Goal: Information Seeking & Learning: Learn about a topic

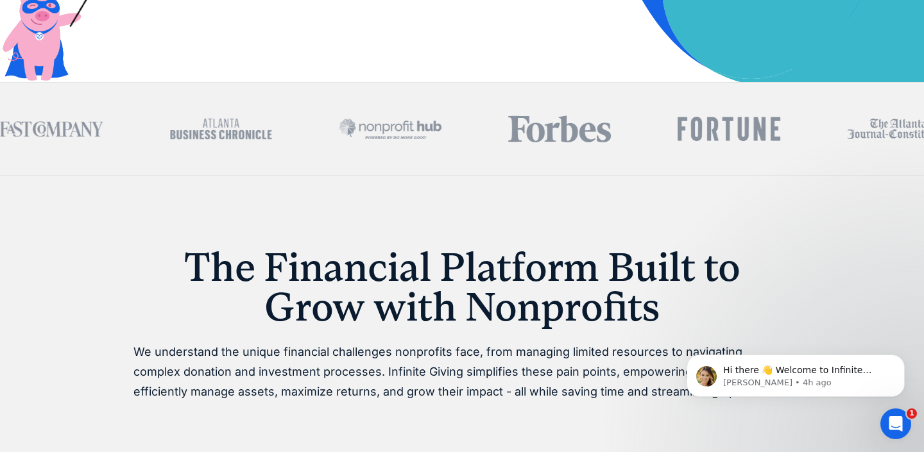
scroll to position [683, 0]
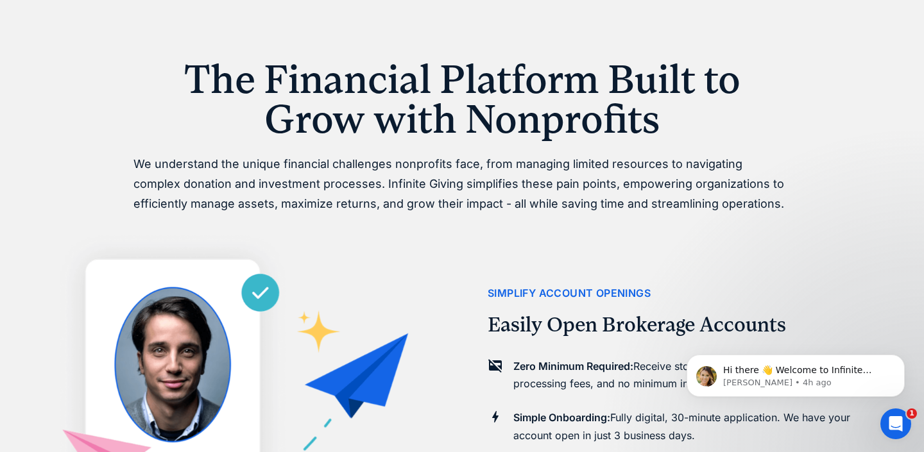
click at [561, 94] on h1 "The Financial Platform Built to Grow with Nonprofits" at bounding box center [461, 100] width 657 height 80
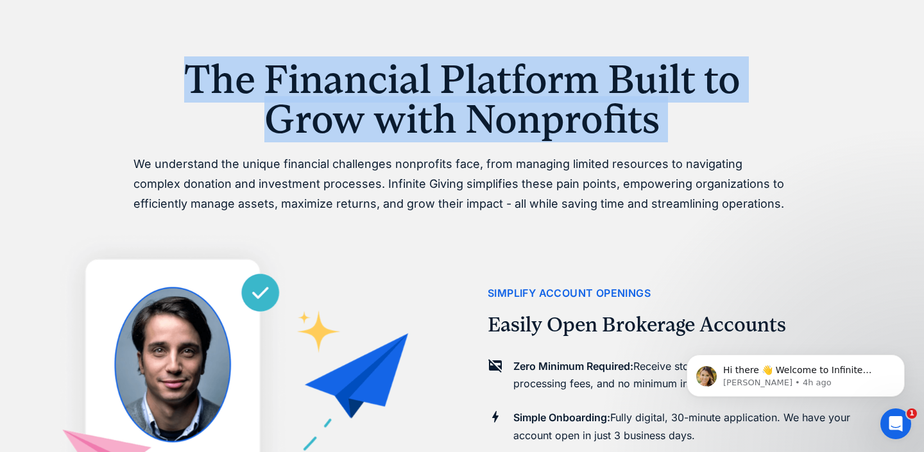
click at [561, 94] on h1 "The Financial Platform Built to Grow with Nonprofits" at bounding box center [461, 100] width 657 height 80
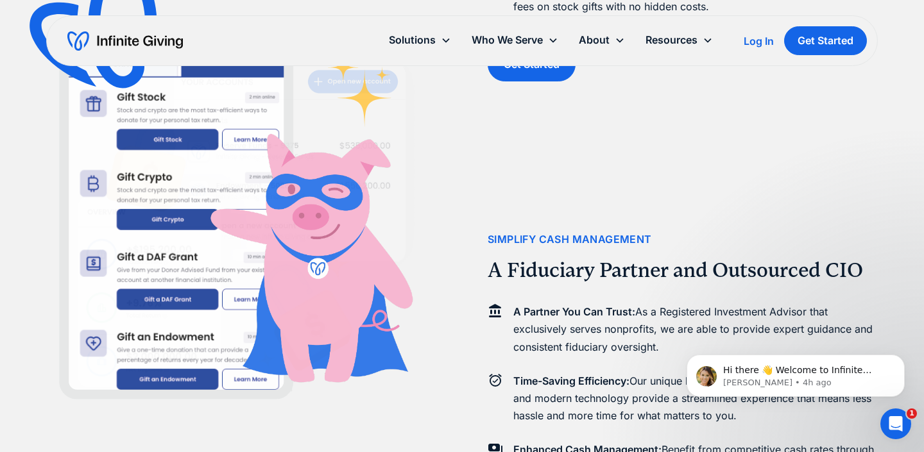
scroll to position [549, 0]
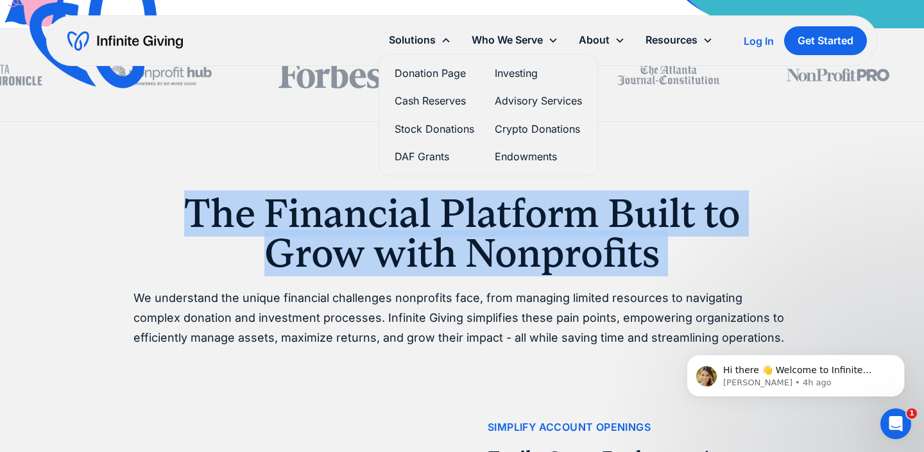
click at [434, 68] on link "Donation Page" at bounding box center [435, 73] width 80 height 17
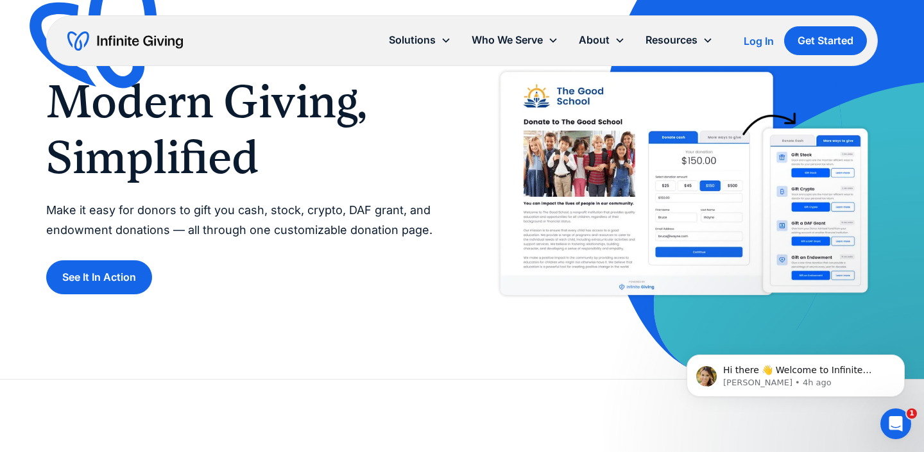
click at [267, 213] on p "Make it easy for donors to gift you cash, stock, crypto, DAF grant, and endowme…" at bounding box center [241, 220] width 390 height 39
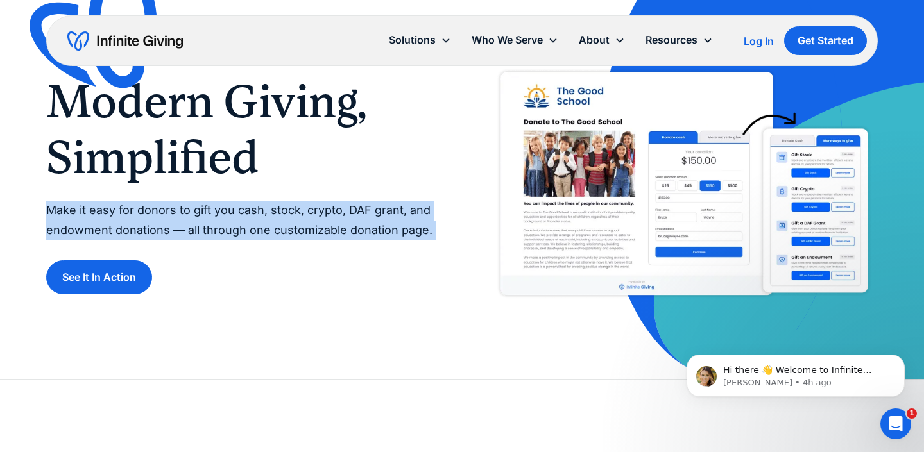
click at [267, 213] on p "Make it easy for donors to gift you cash, stock, crypto, DAF grant, and endowme…" at bounding box center [241, 220] width 390 height 39
click at [334, 216] on p "Make it easy for donors to gift you cash, stock, crypto, DAF grant, and endowme…" at bounding box center [241, 220] width 390 height 39
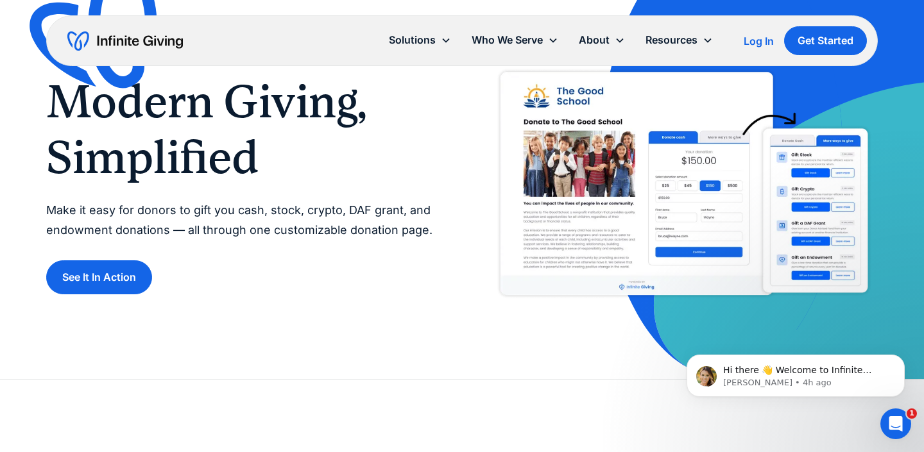
click at [334, 216] on p "Make it easy for donors to gift you cash, stock, crypto, DAF grant, and endowme…" at bounding box center [241, 220] width 390 height 39
click at [254, 216] on p "Make it easy for donors to gift you cash, stock, crypto, DAF grant, and endowme…" at bounding box center [241, 220] width 390 height 39
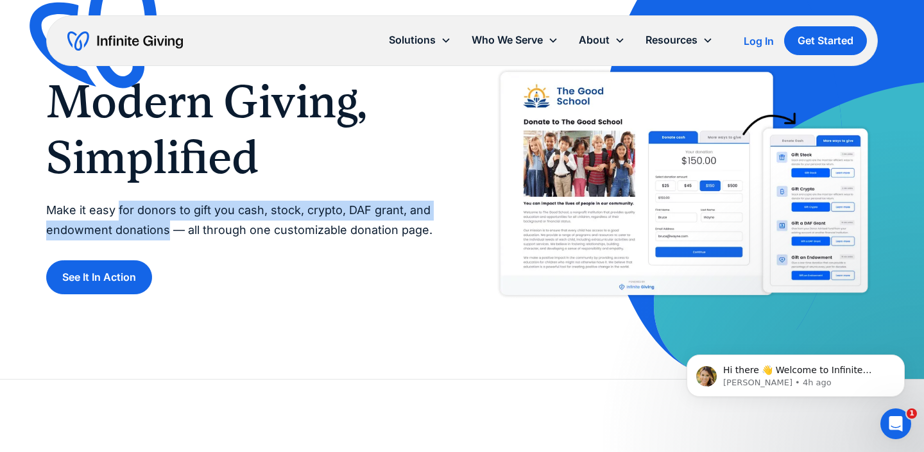
drag, startPoint x: 117, startPoint y: 212, endPoint x: 166, endPoint y: 232, distance: 53.5
click at [166, 232] on p "Make it easy for donors to gift you cash, stock, crypto, DAF grant, and endowme…" at bounding box center [241, 220] width 390 height 39
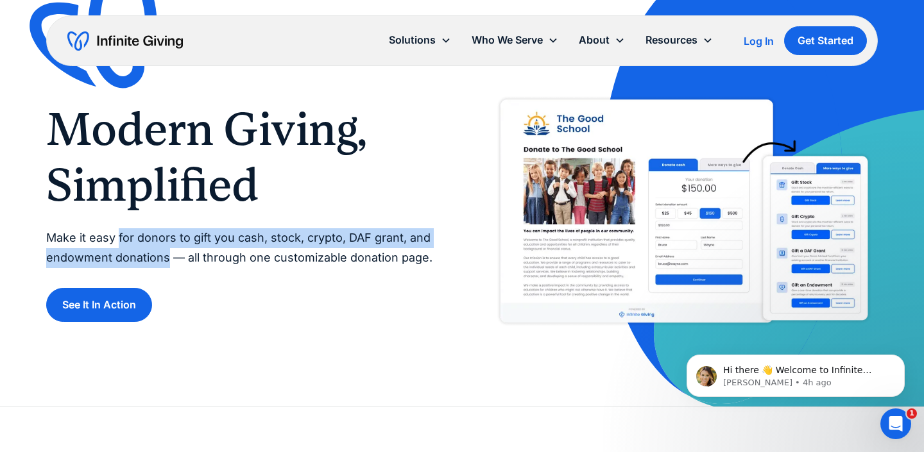
scroll to position [33, 0]
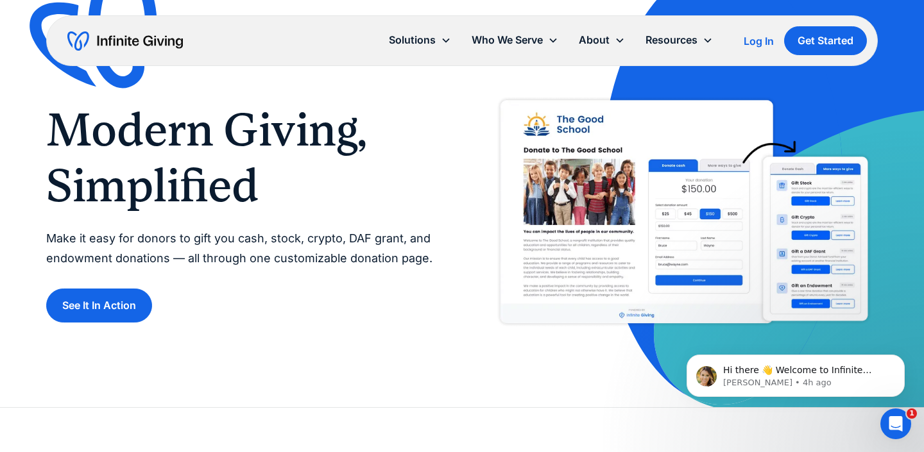
click at [286, 212] on h1 "Modern Giving, Simplified" at bounding box center [241, 158] width 390 height 111
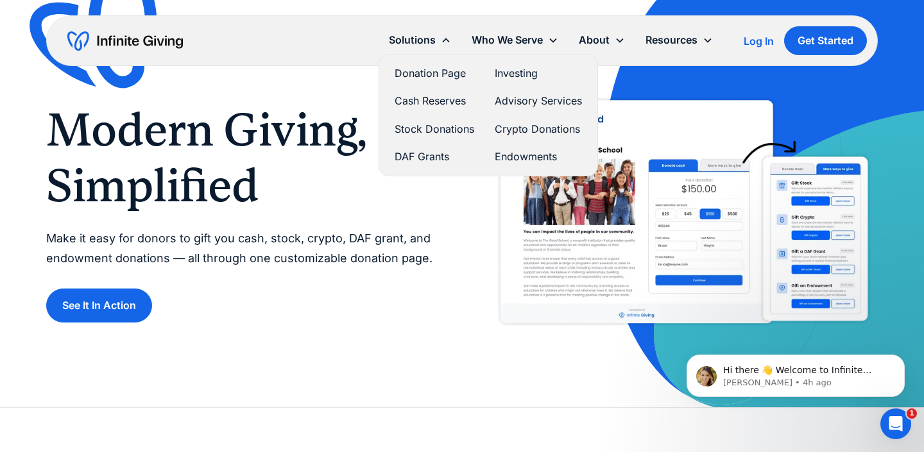
click at [412, 73] on link "Donation Page" at bounding box center [435, 73] width 80 height 17
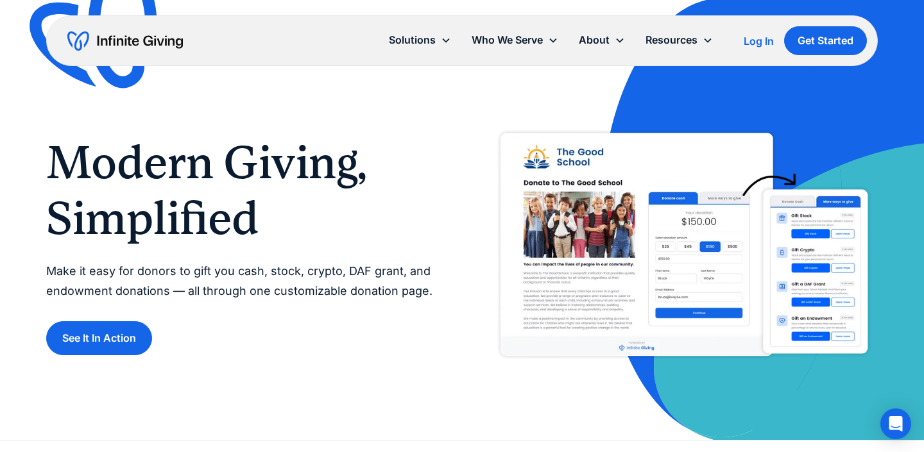
scroll to position [10, 0]
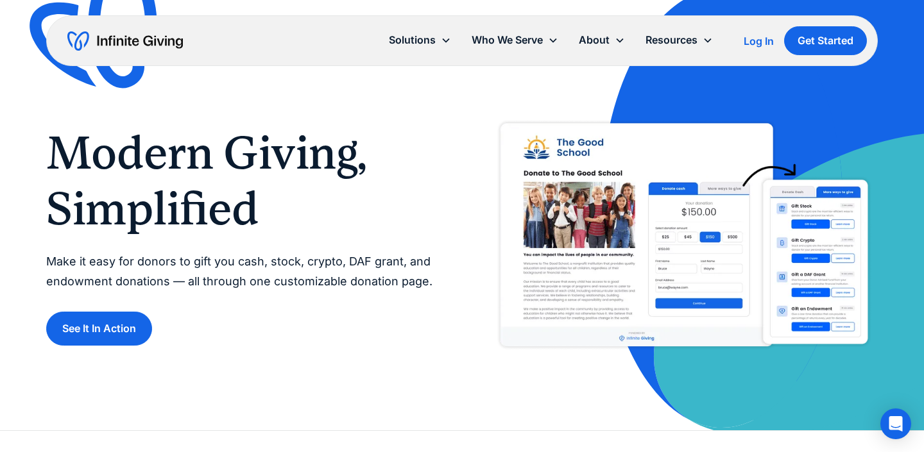
click at [257, 259] on p "Make it easy for donors to gift you cash, stock, crypto, DAF grant, and endowme…" at bounding box center [241, 271] width 390 height 39
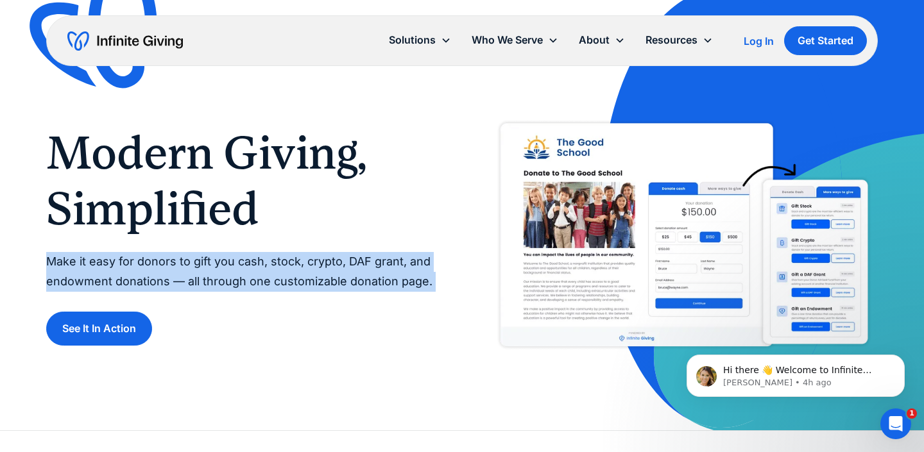
copy p "Make it easy for donors to gift you cash, stock, crypto, DAF grant, and endowme…"
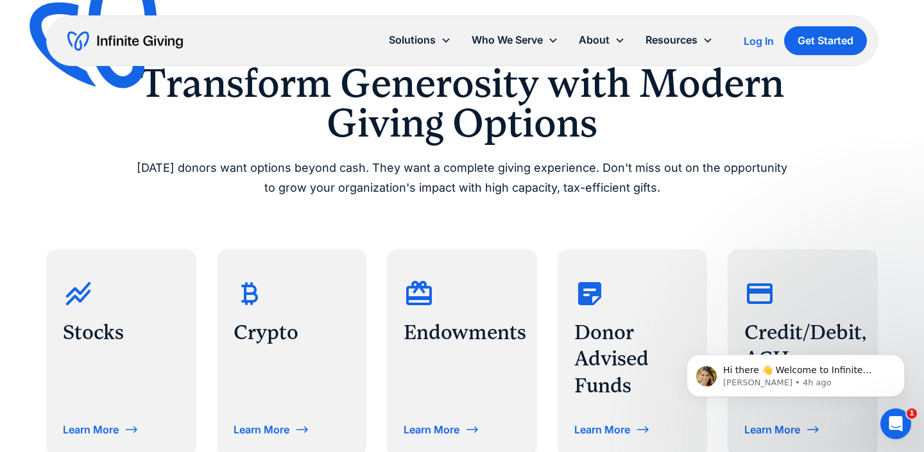
scroll to position [450, 0]
